Goal: Task Accomplishment & Management: Complete application form

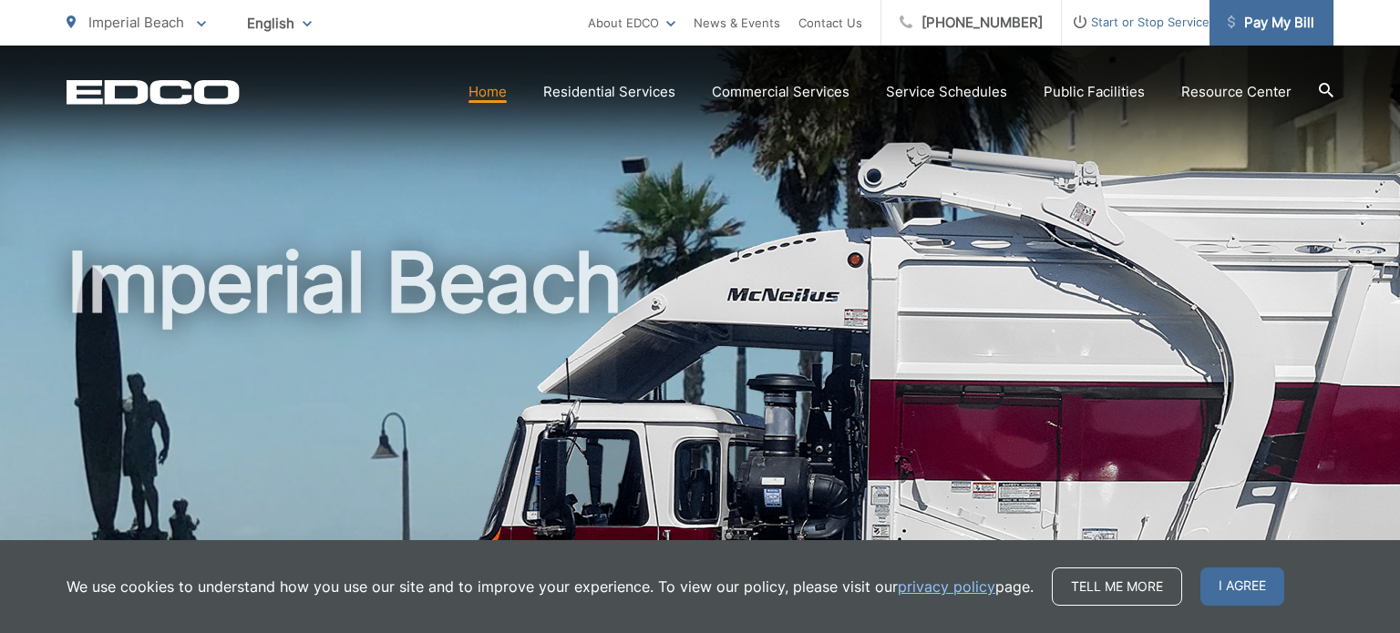
click at [1265, 13] on span "Pay My Bill" at bounding box center [1271, 23] width 87 height 22
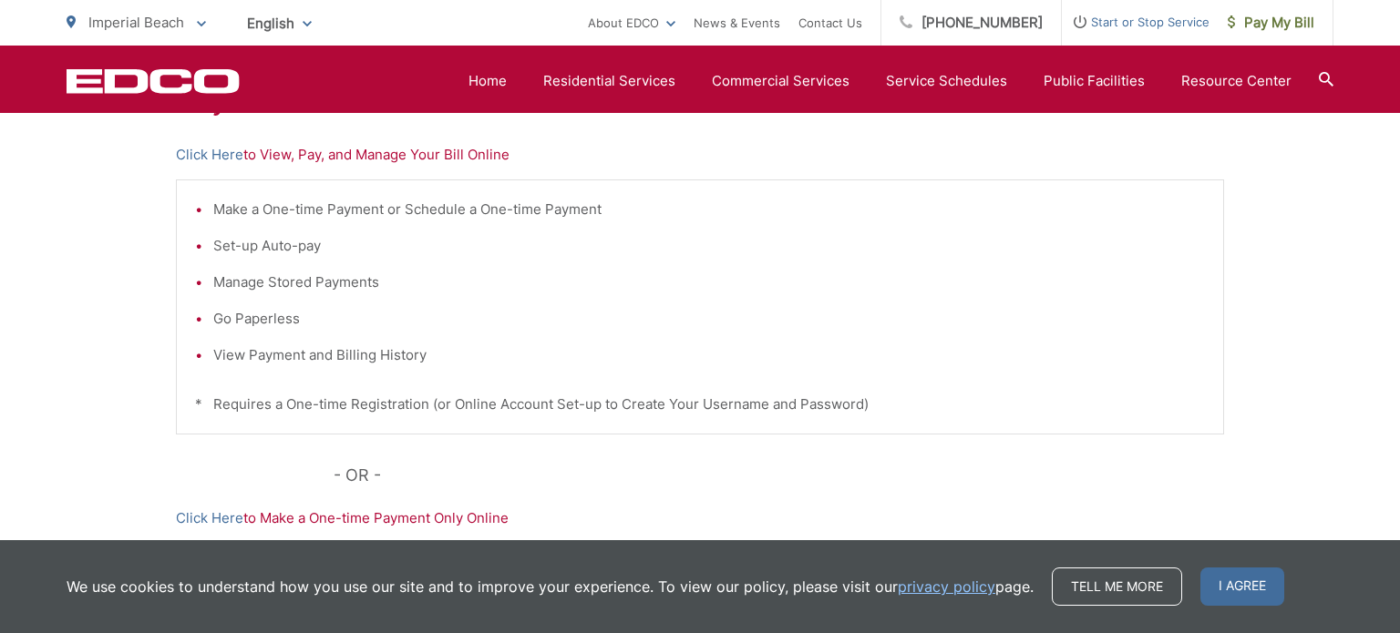
scroll to position [385, 0]
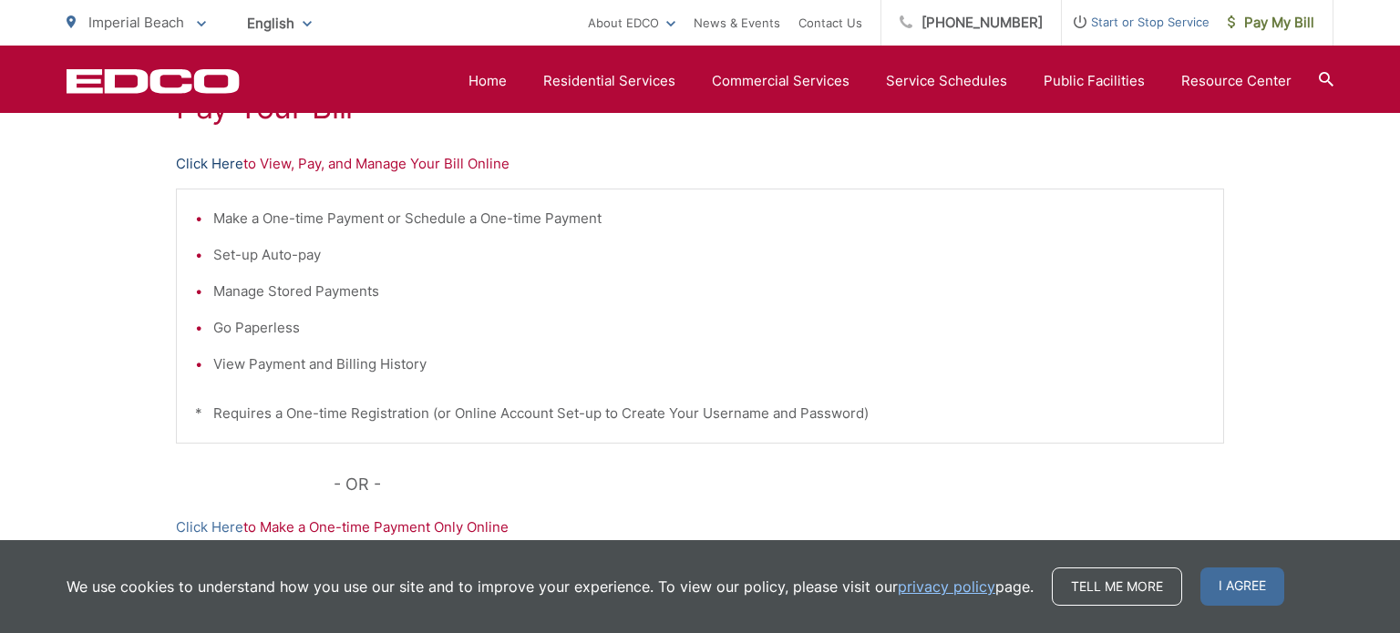
click at [197, 155] on link "Click Here" at bounding box center [209, 164] width 67 height 22
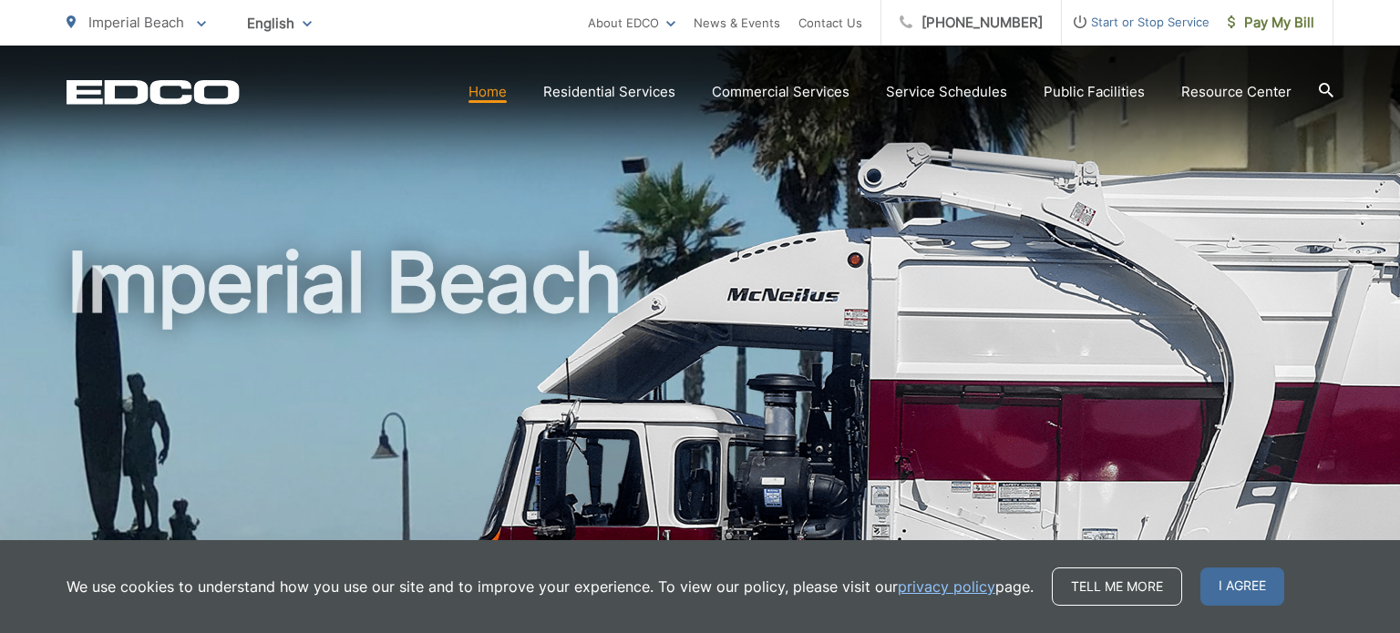
click at [1139, 19] on span "Start or Stop Service" at bounding box center [1136, 22] width 148 height 22
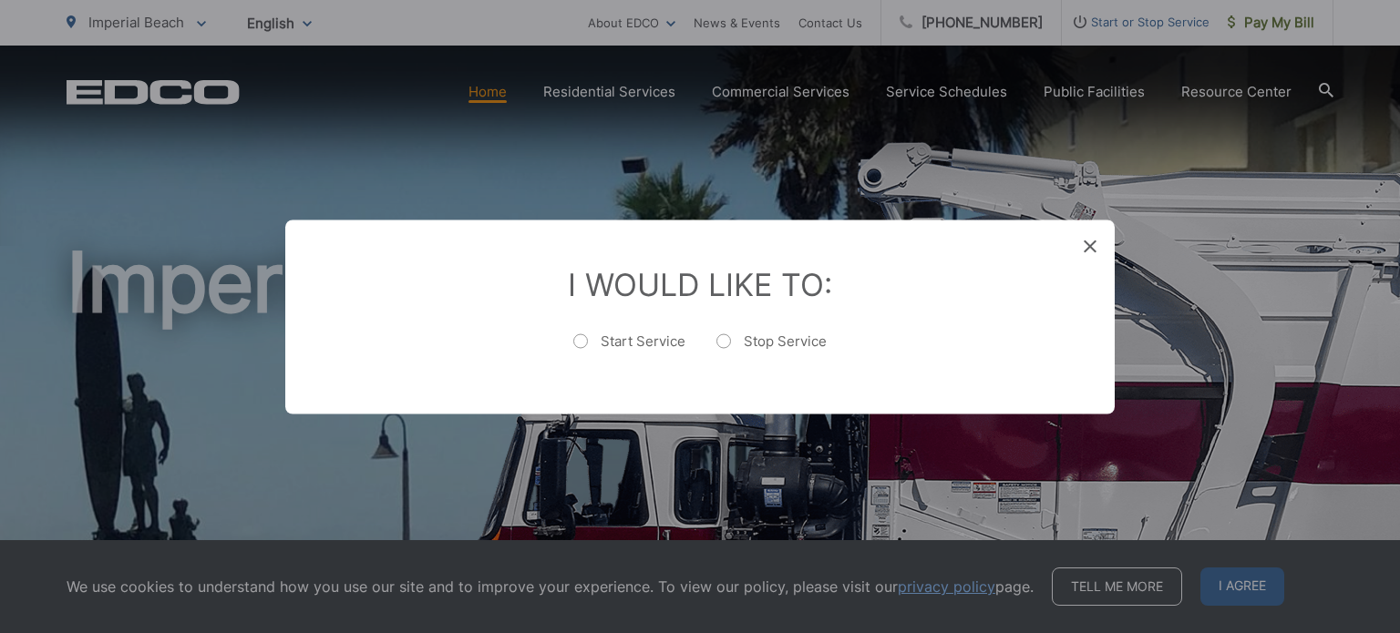
click at [582, 344] on label "Start Service" at bounding box center [629, 350] width 112 height 36
radio input "true"
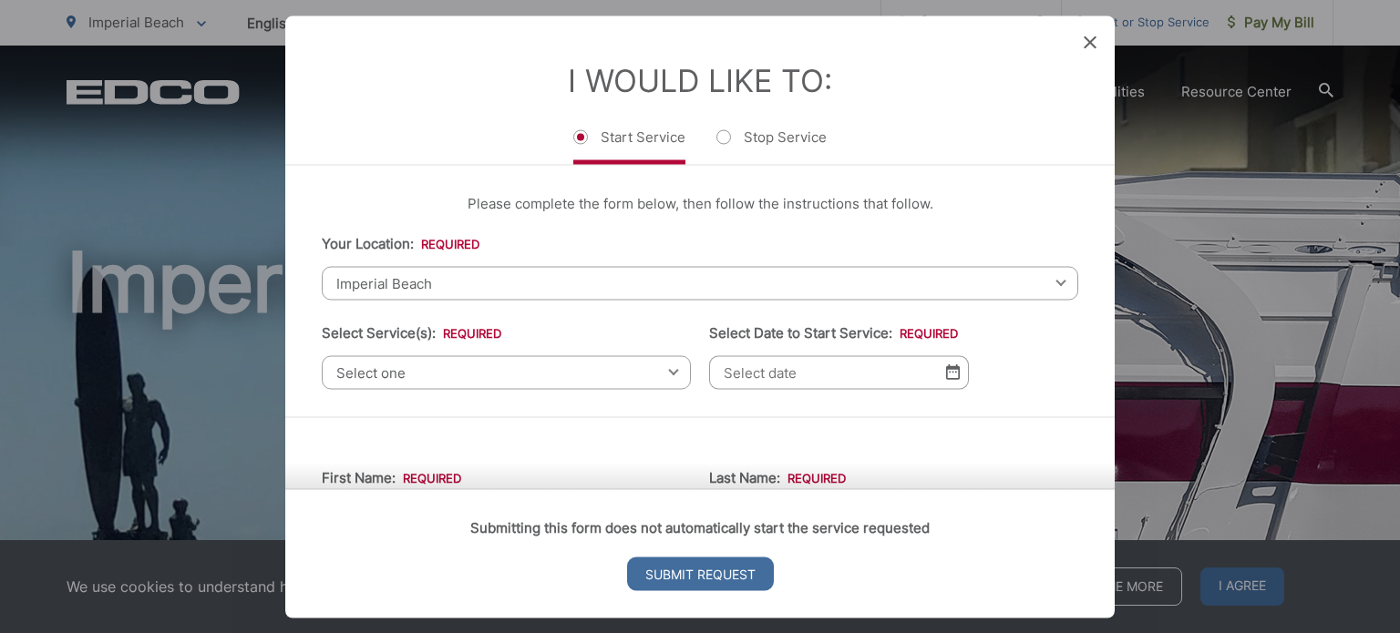
click at [502, 385] on span "Select one" at bounding box center [506, 372] width 369 height 34
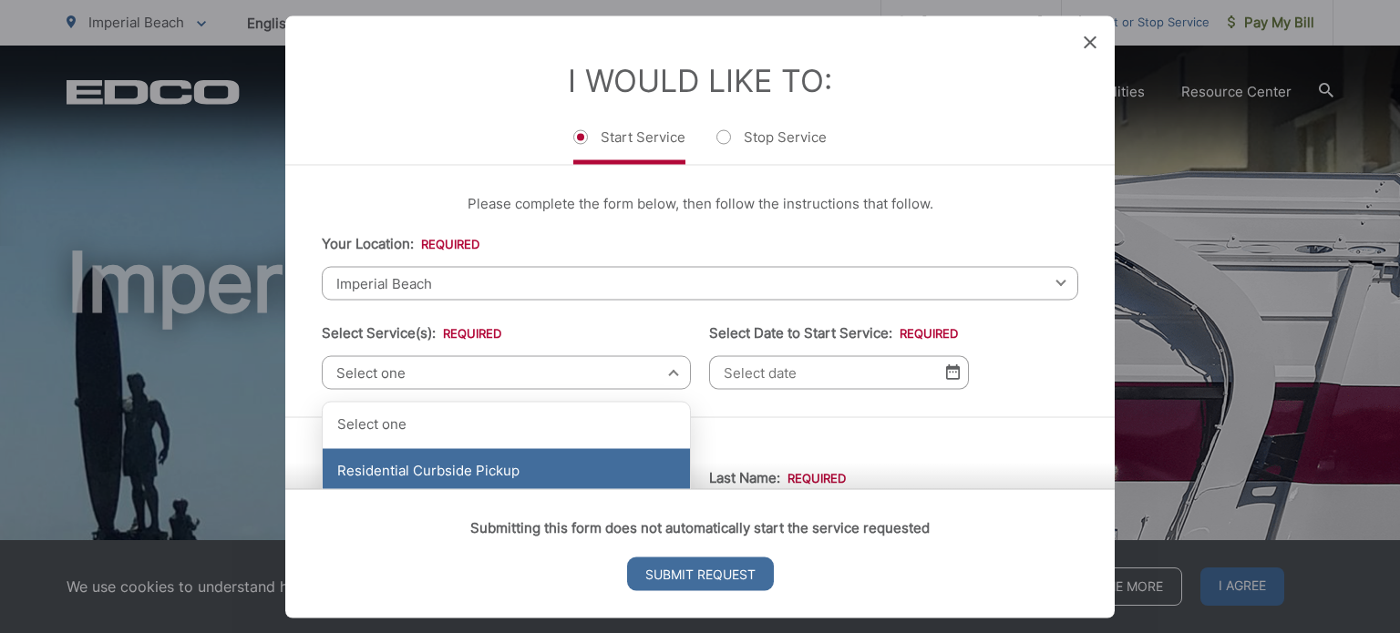
click at [459, 461] on div "Residential Curbside Pickup" at bounding box center [506, 471] width 367 height 46
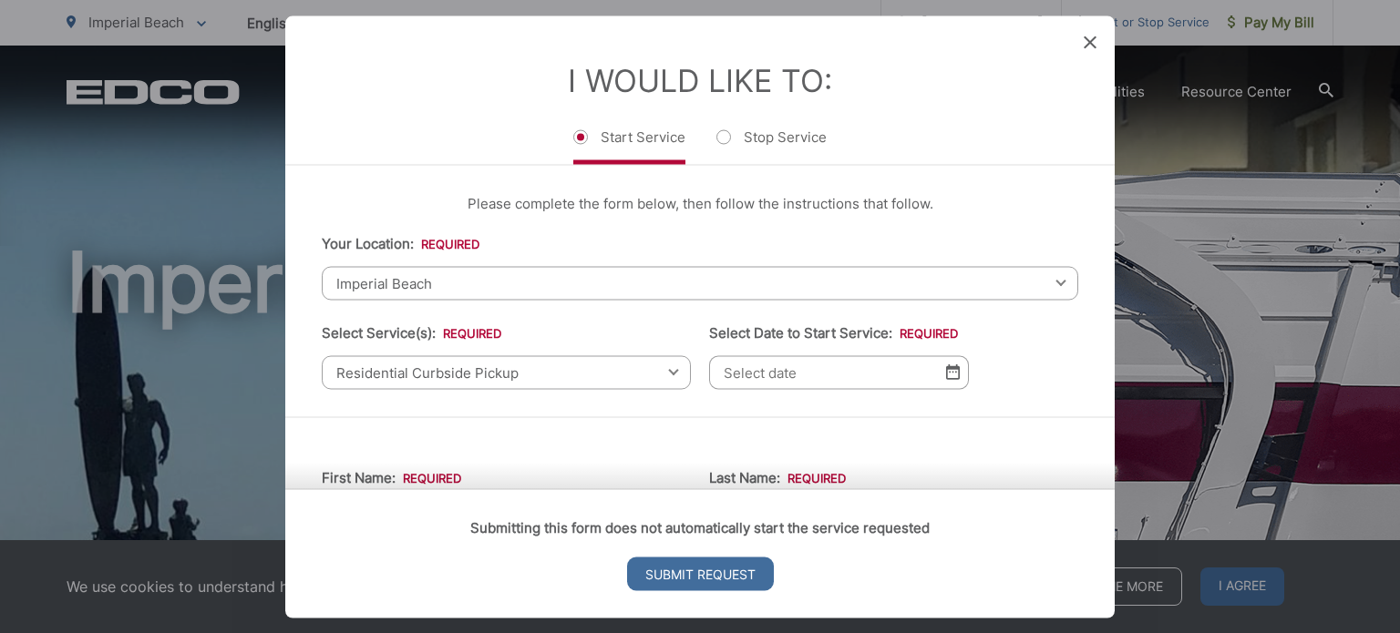
click at [1069, 122] on li "I Would Like To: Start Service Stop Service" at bounding box center [700, 112] width 756 height 103
click at [861, 363] on input "Select Date to Start Service: *" at bounding box center [839, 372] width 260 height 34
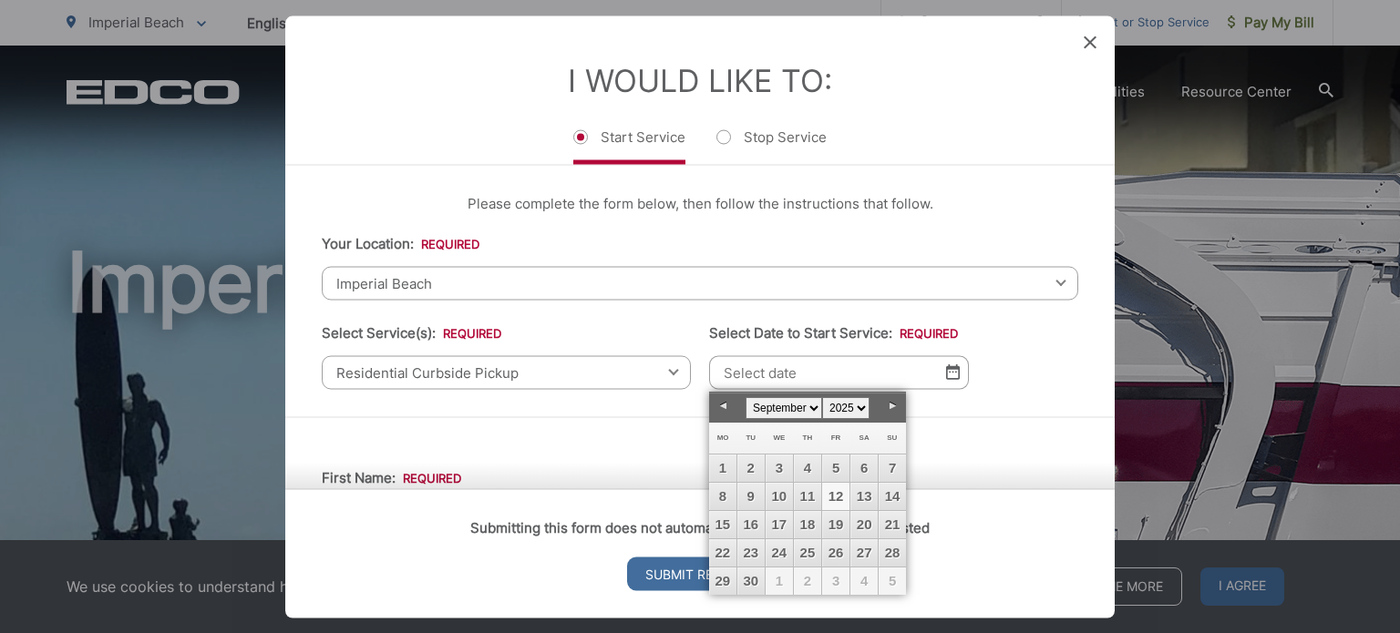
click at [837, 488] on link "12" at bounding box center [835, 496] width 27 height 27
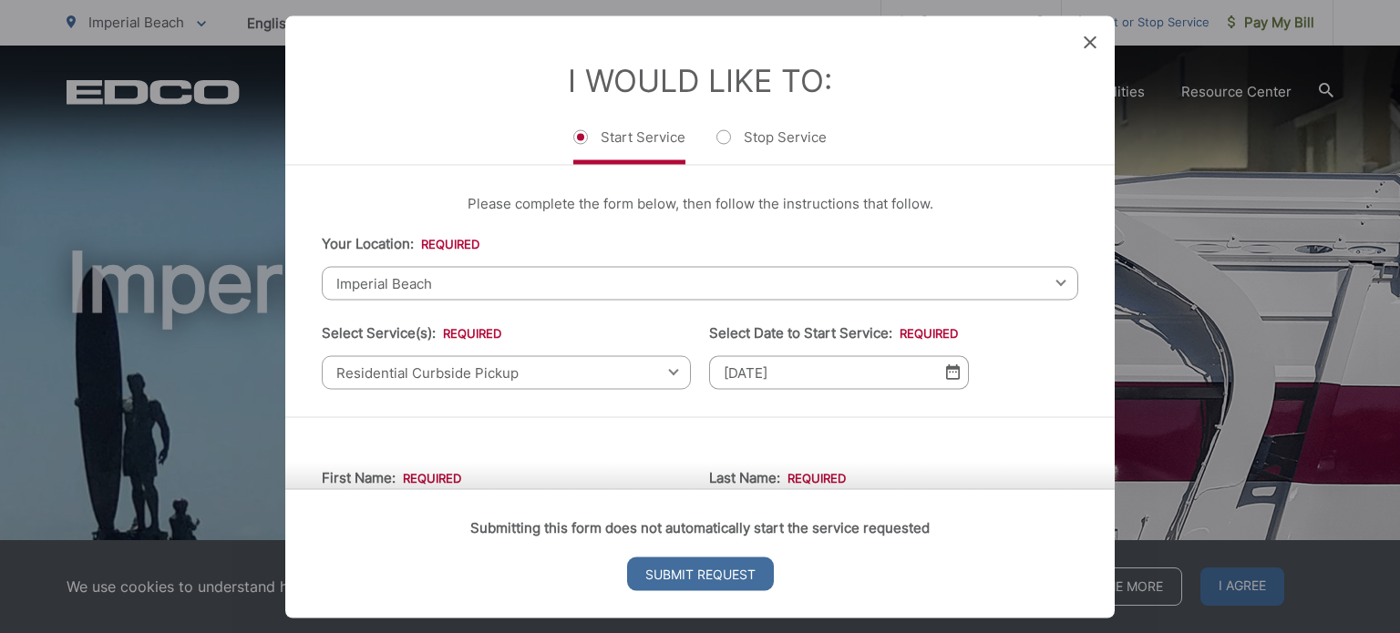
click at [949, 374] on img at bounding box center [953, 372] width 14 height 15
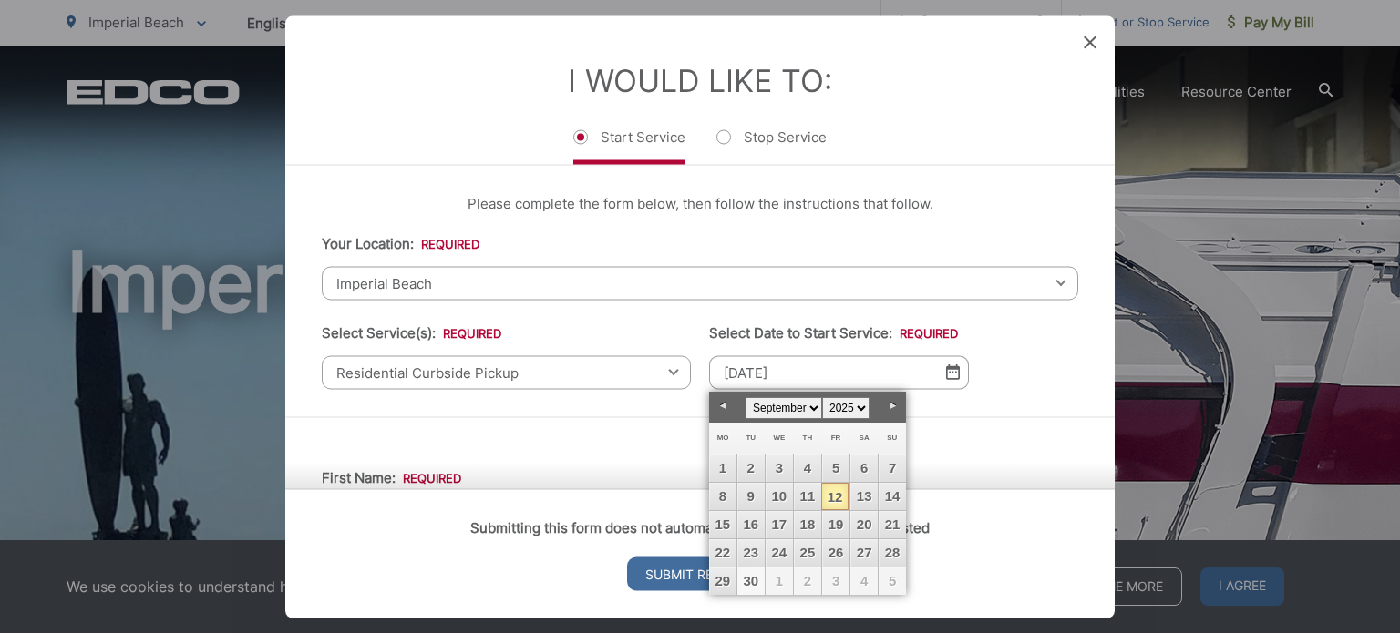
click at [754, 576] on link "30" at bounding box center [750, 581] width 27 height 27
type input "09/30/2025"
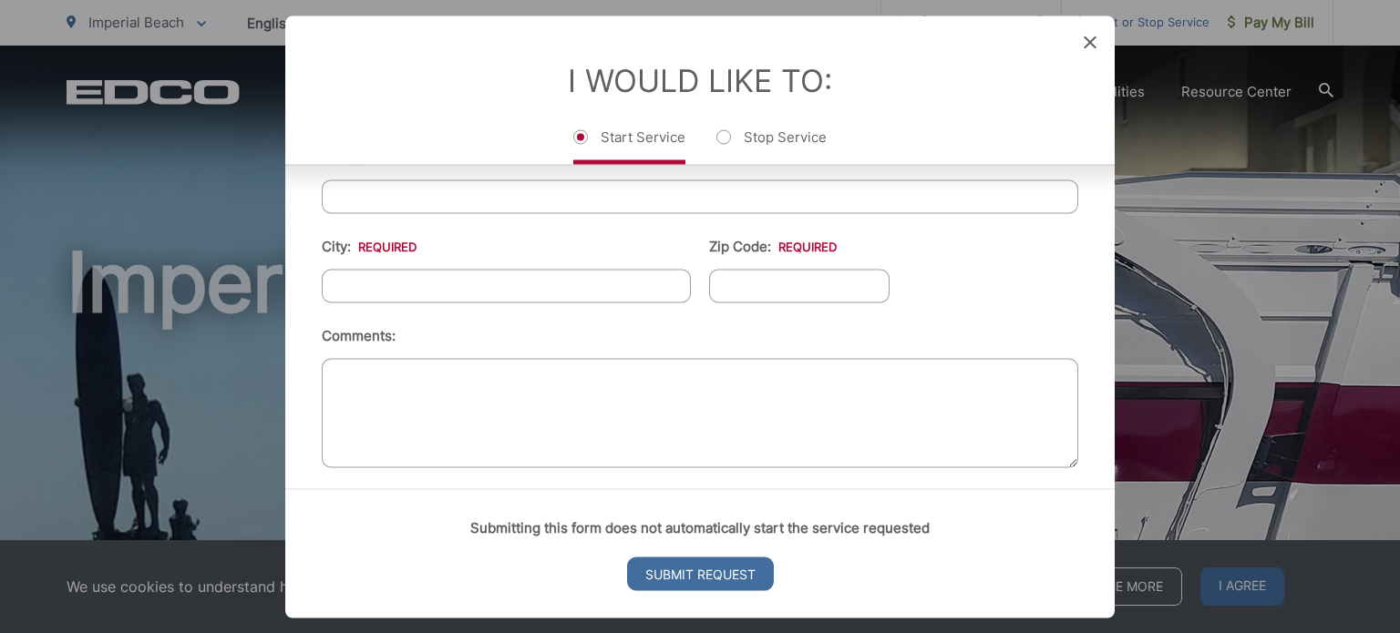
scroll to position [773, 0]
click at [1092, 37] on icon at bounding box center [1090, 42] width 13 height 13
